Goal: Use online tool/utility: Utilize a website feature to perform a specific function

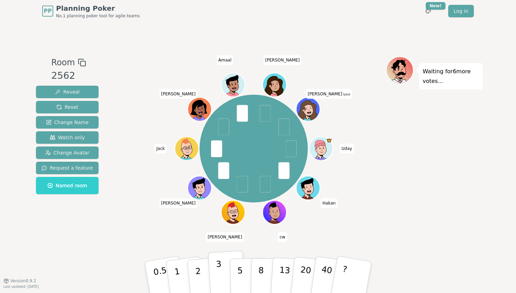
click at [217, 270] on p "3" at bounding box center [220, 278] width 8 height 38
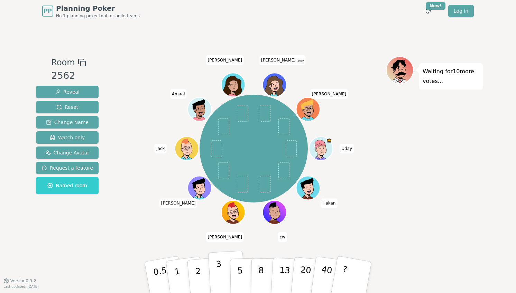
click at [213, 270] on button "3" at bounding box center [227, 278] width 38 height 54
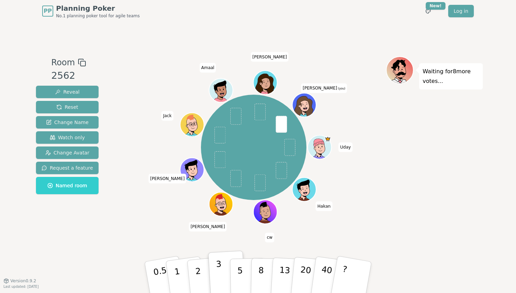
click at [224, 258] on button "3" at bounding box center [227, 278] width 38 height 54
click at [282, 122] on span at bounding box center [281, 124] width 11 height 17
click at [71, 109] on span "Reset" at bounding box center [67, 107] width 22 height 7
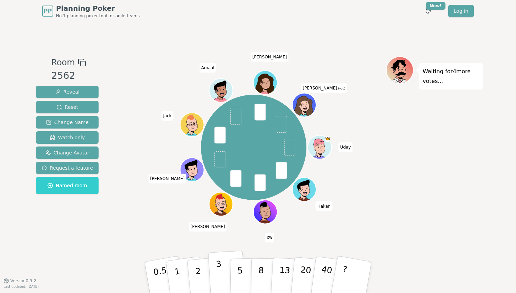
click at [221, 266] on button "3" at bounding box center [227, 278] width 38 height 54
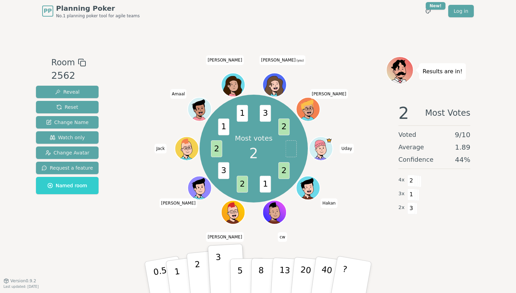
click at [202, 277] on button "2" at bounding box center [205, 277] width 39 height 55
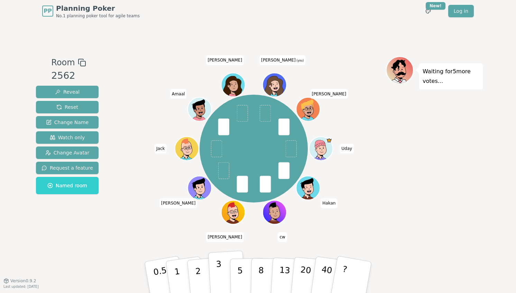
click at [218, 288] on p "3" at bounding box center [220, 278] width 8 height 38
click at [225, 273] on button "3" at bounding box center [227, 278] width 38 height 54
click at [212, 270] on button "3" at bounding box center [227, 278] width 38 height 54
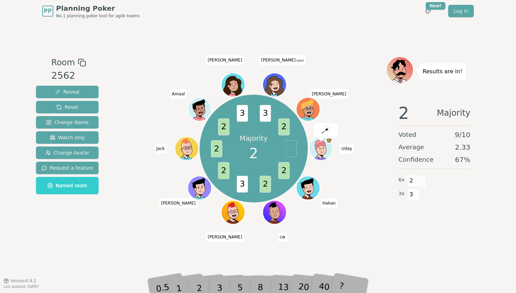
click at [200, 284] on div "2" at bounding box center [206, 278] width 23 height 26
click at [212, 259] on div "Room 2562 Reveal Reset Change Name Watch only Change Avatar Request a feature N…" at bounding box center [258, 151] width 450 height 259
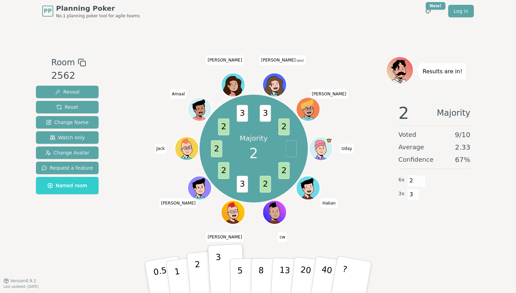
click at [198, 270] on p "2" at bounding box center [198, 279] width 9 height 38
